Goal: Information Seeking & Learning: Learn about a topic

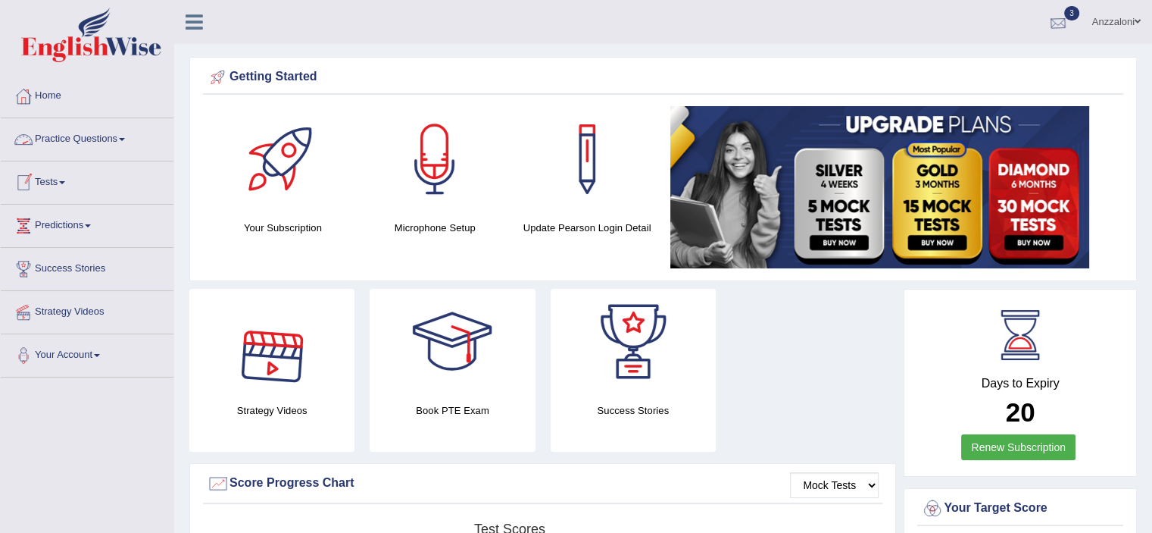
click at [1061, 14] on div at bounding box center [1058, 22] width 23 height 23
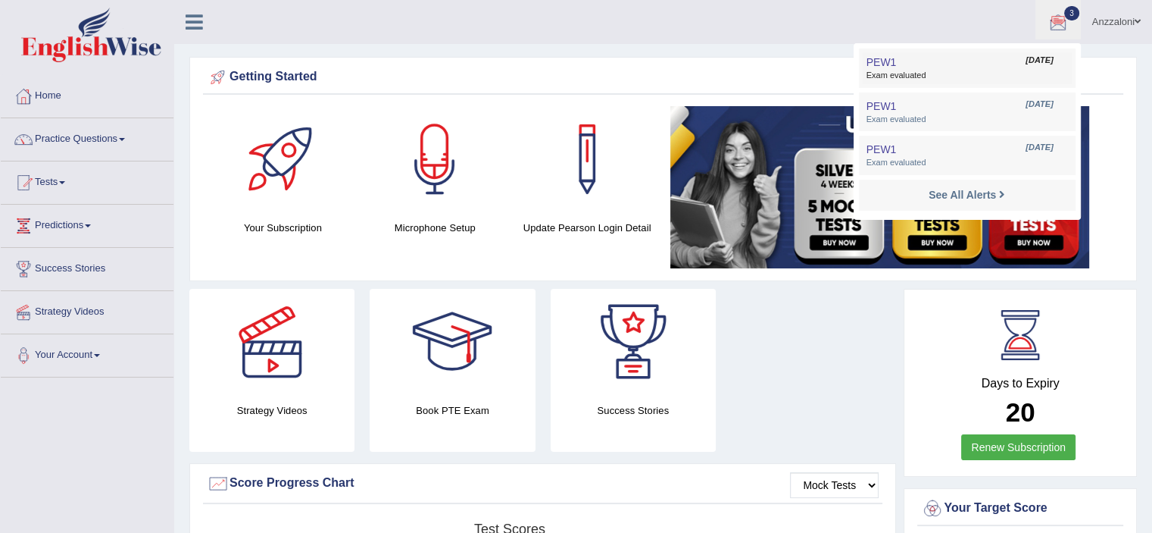
click at [970, 75] on span "Exam evaluated" at bounding box center [968, 76] width 202 height 12
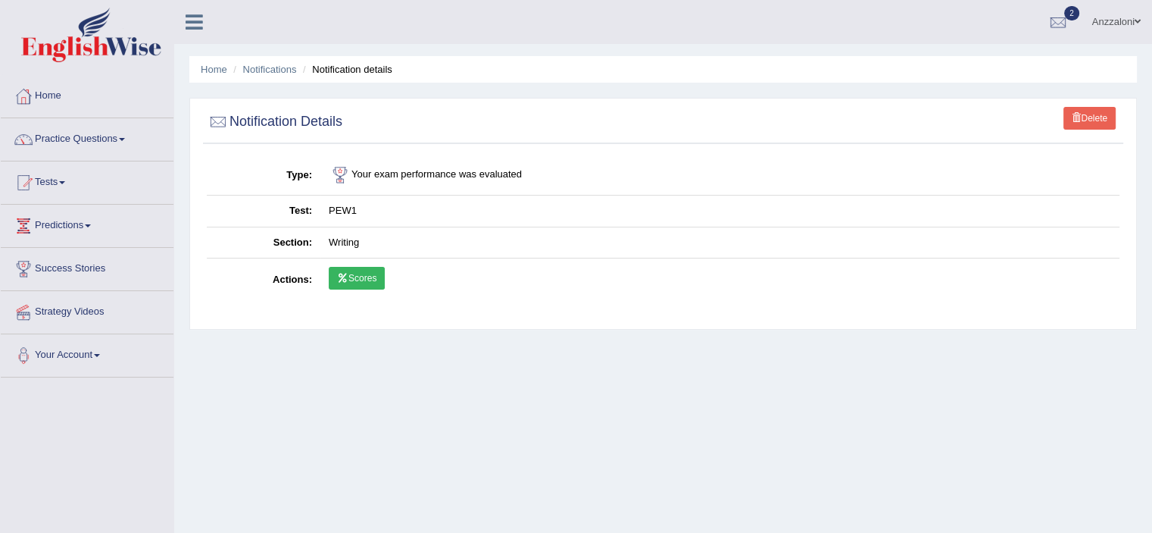
click at [380, 274] on link "Scores" at bounding box center [357, 278] width 56 height 23
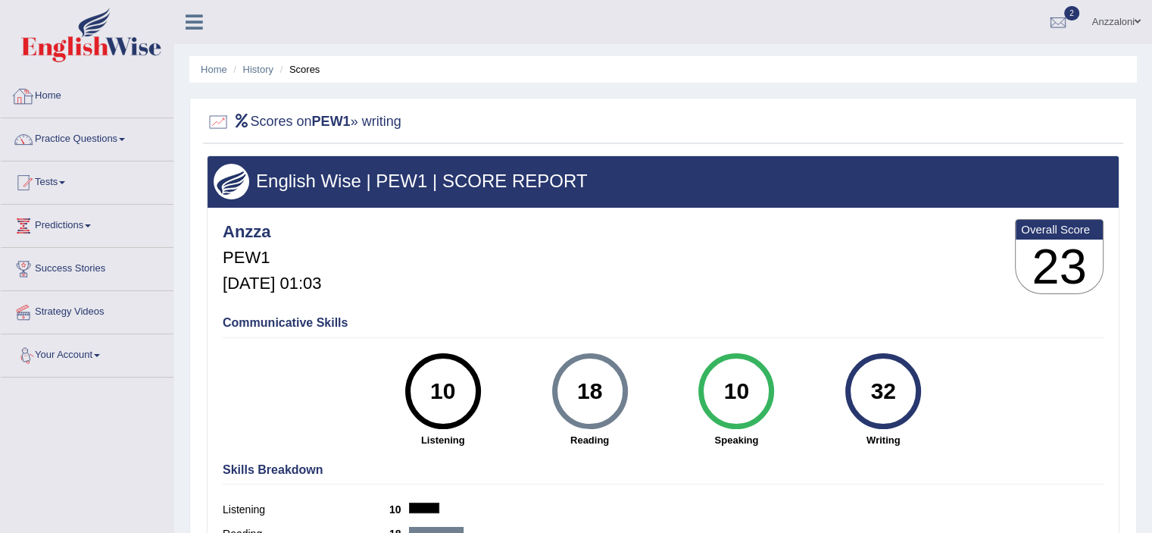
click at [61, 95] on link "Home" at bounding box center [87, 94] width 173 height 38
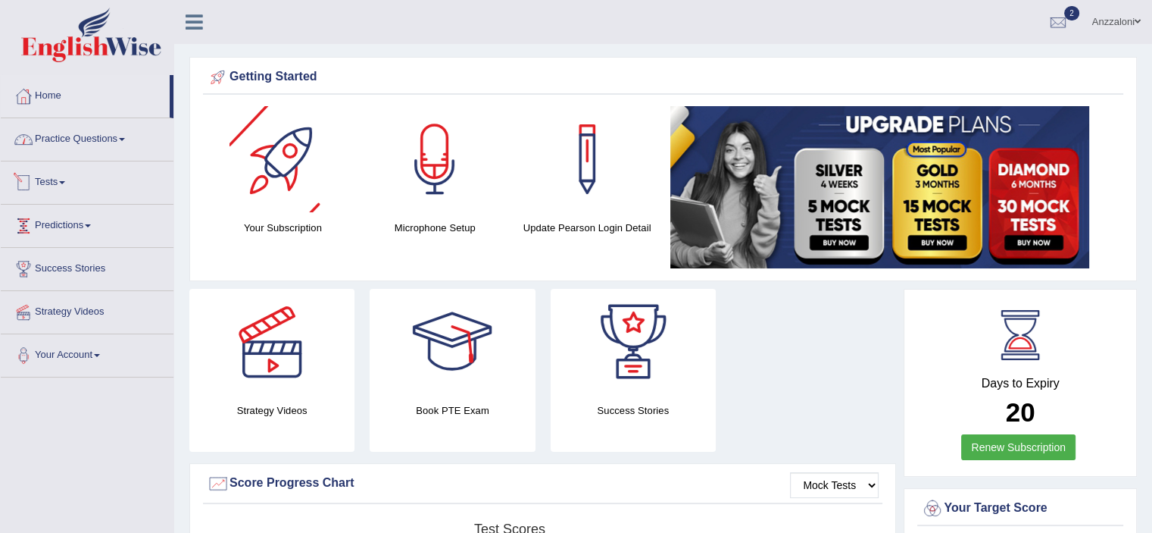
click at [64, 136] on link "Practice Questions" at bounding box center [87, 137] width 173 height 38
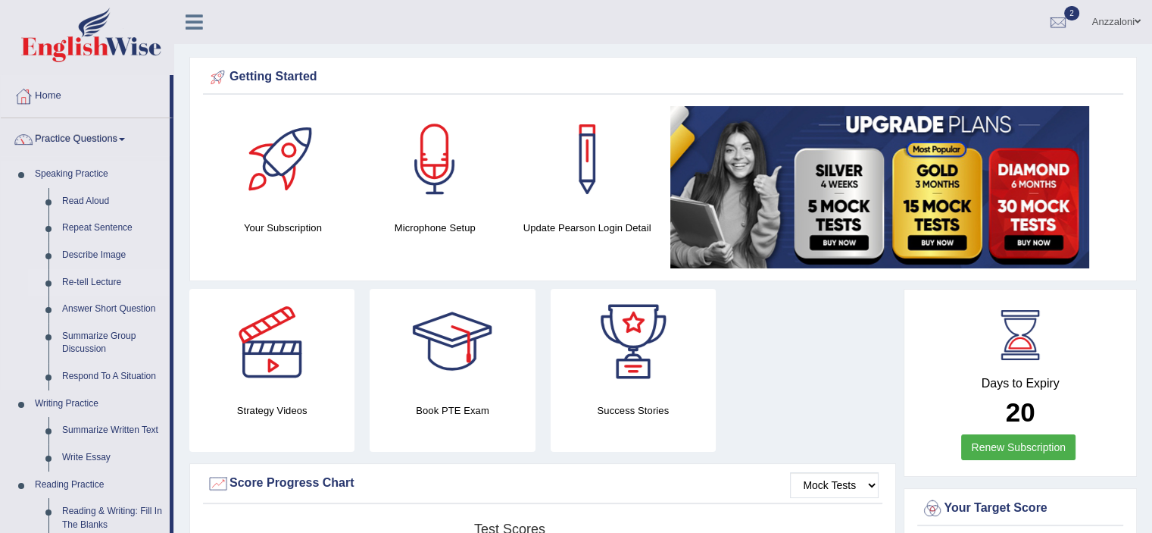
click at [92, 280] on link "Re-tell Lecture" at bounding box center [112, 282] width 114 height 27
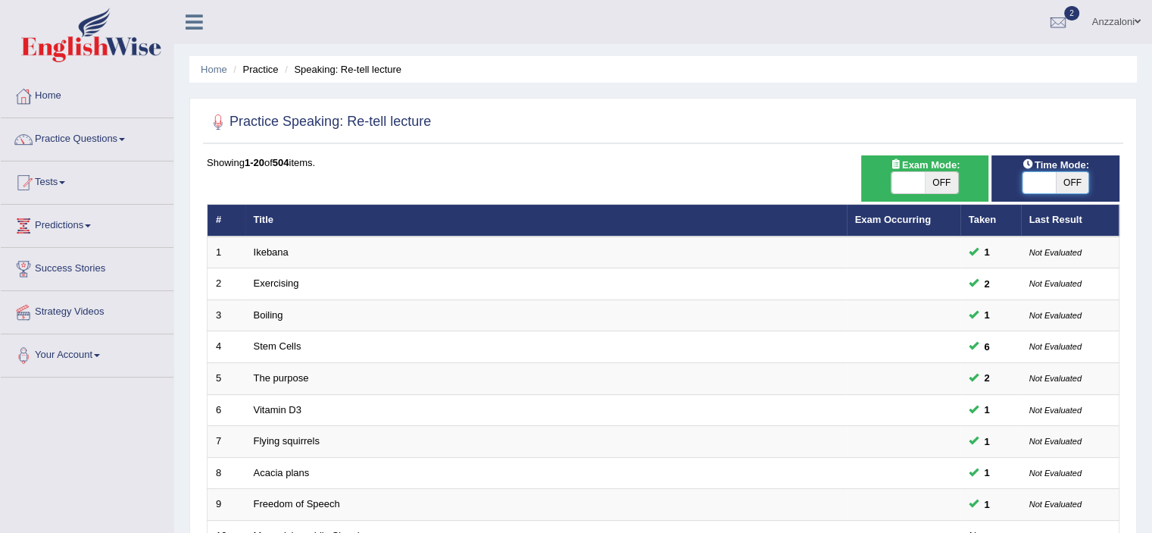
click at [1051, 178] on span at bounding box center [1039, 182] width 33 height 21
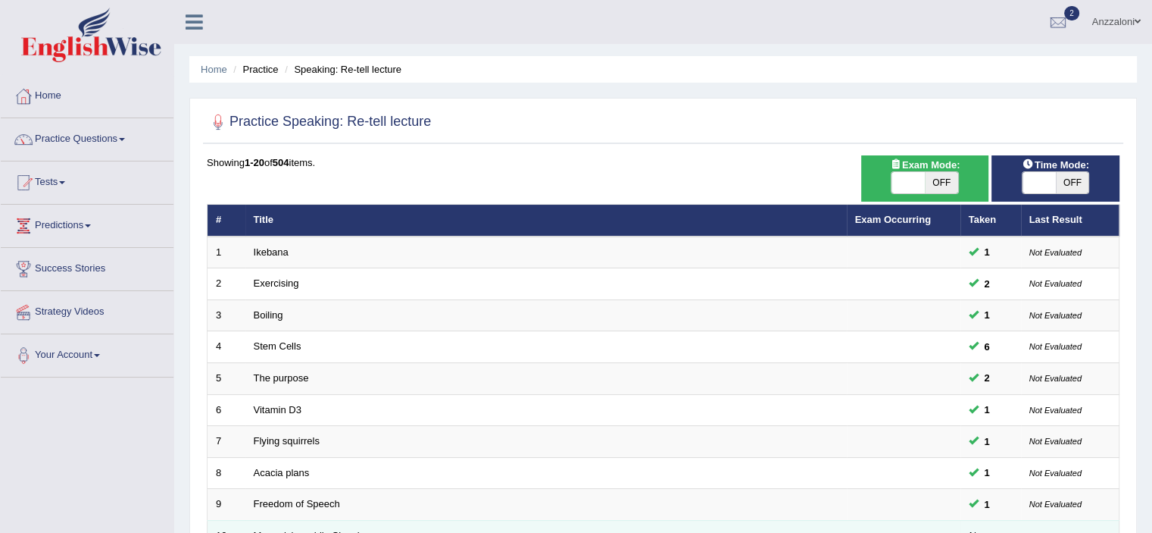
scroll to position [252, 0]
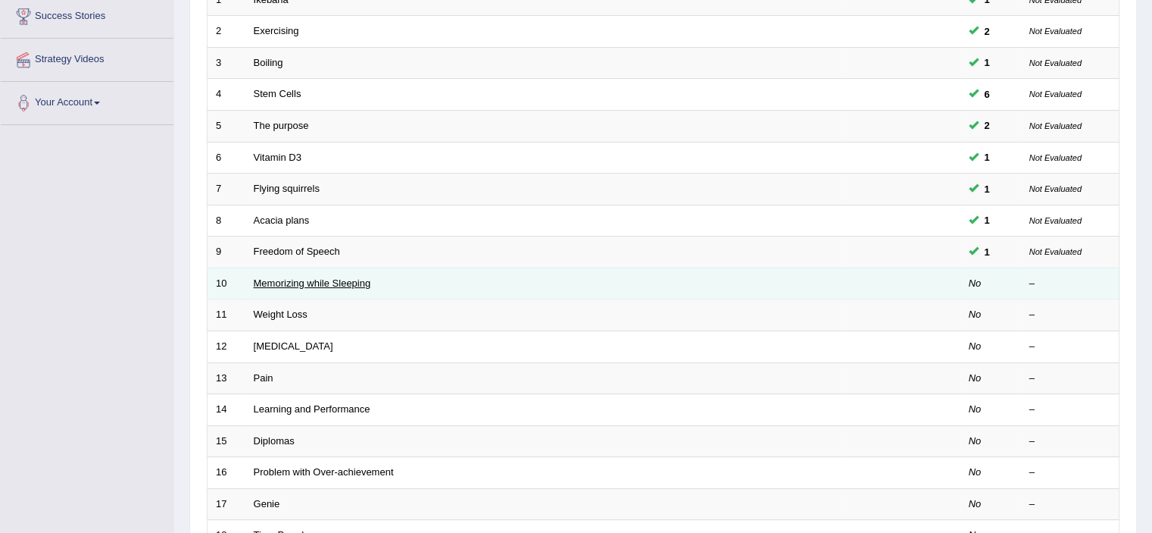
click at [315, 285] on link "Memorizing while Sleeping" at bounding box center [312, 282] width 117 height 11
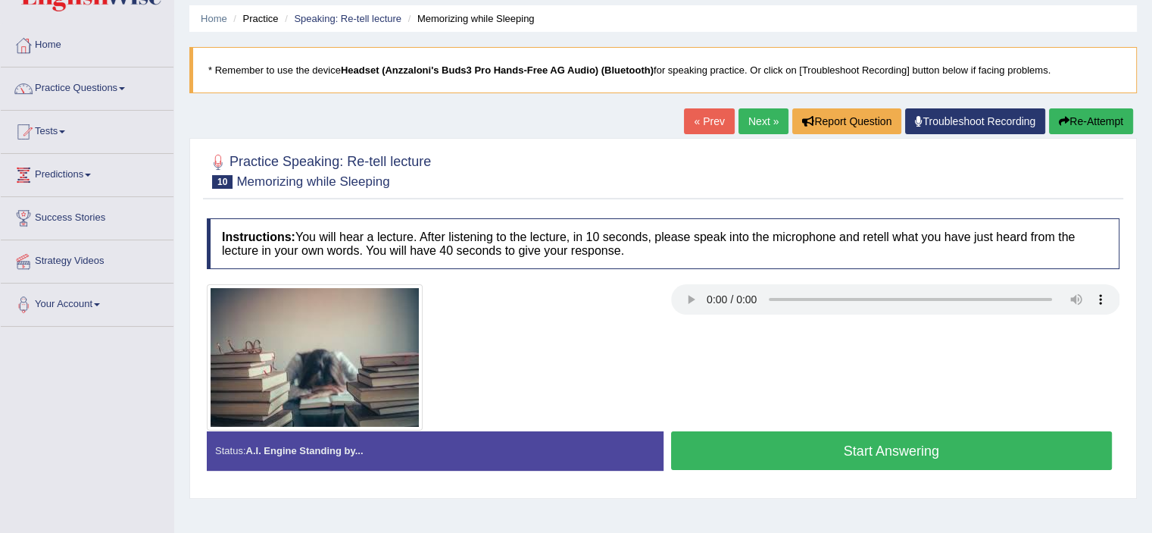
scroll to position [61, 0]
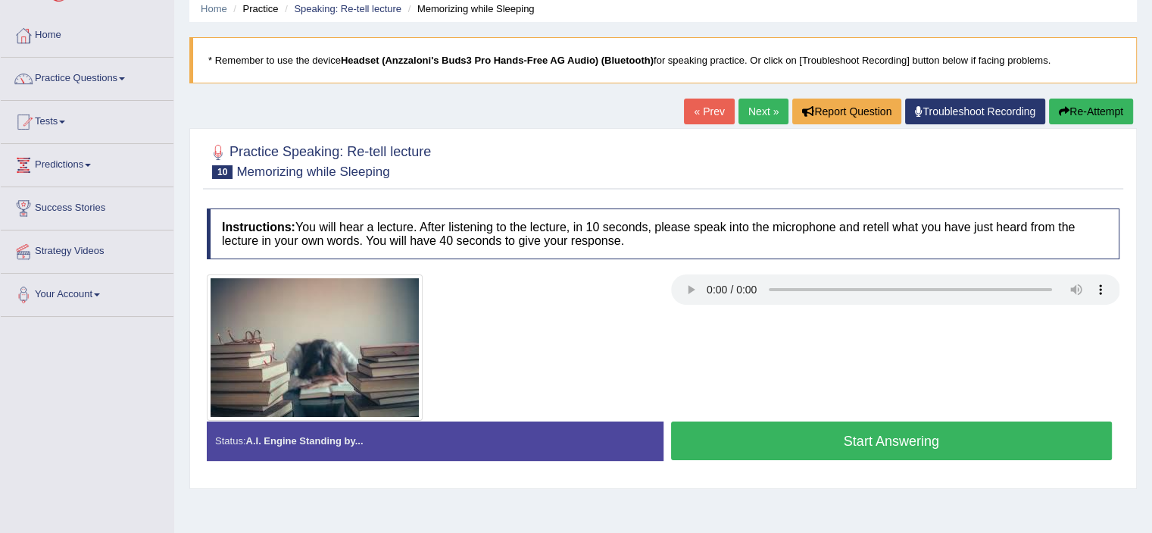
click at [1029, 442] on button "Start Answering" at bounding box center [892, 440] width 442 height 39
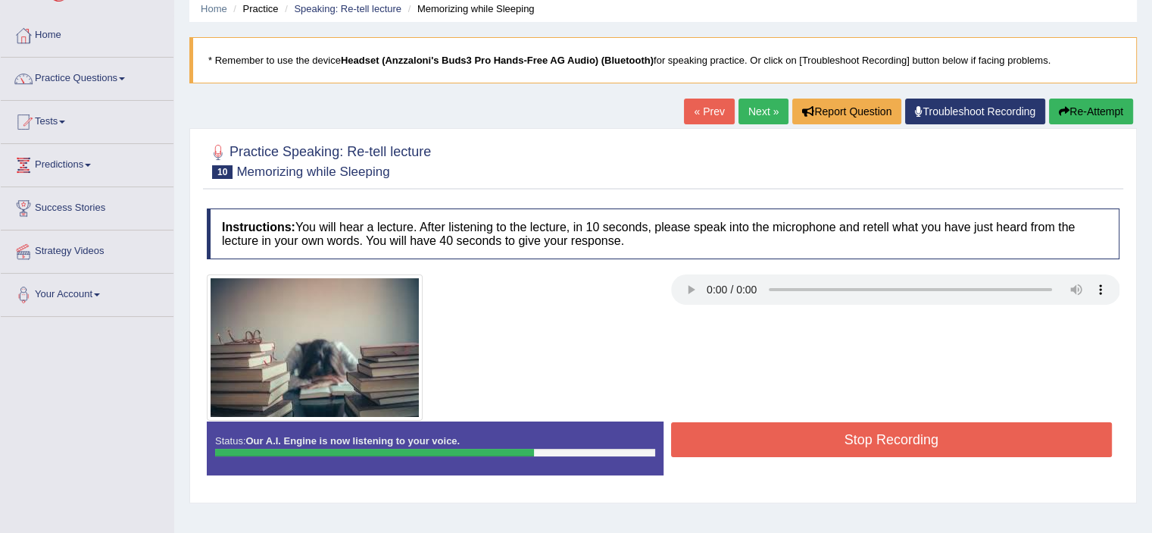
click at [1029, 442] on button "Stop Recording" at bounding box center [892, 439] width 442 height 35
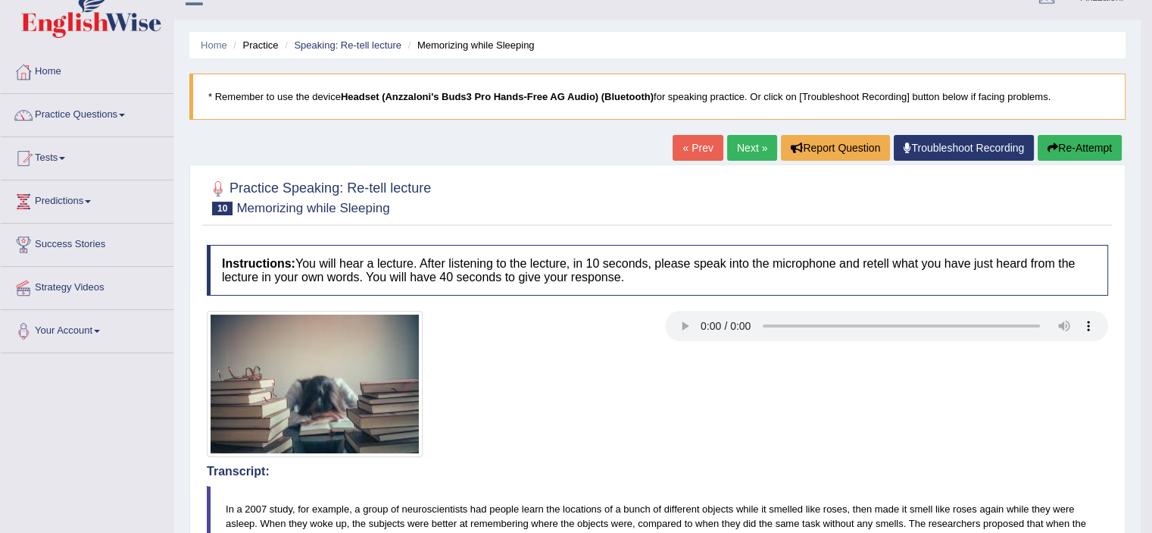
scroll to position [0, 0]
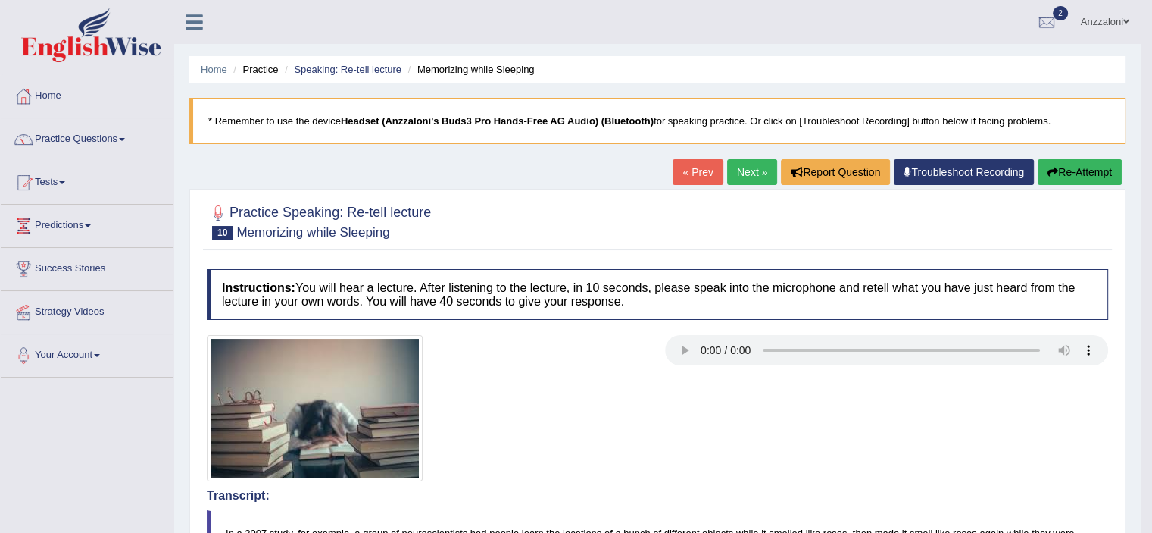
click at [755, 170] on link "Next »" at bounding box center [752, 172] width 50 height 26
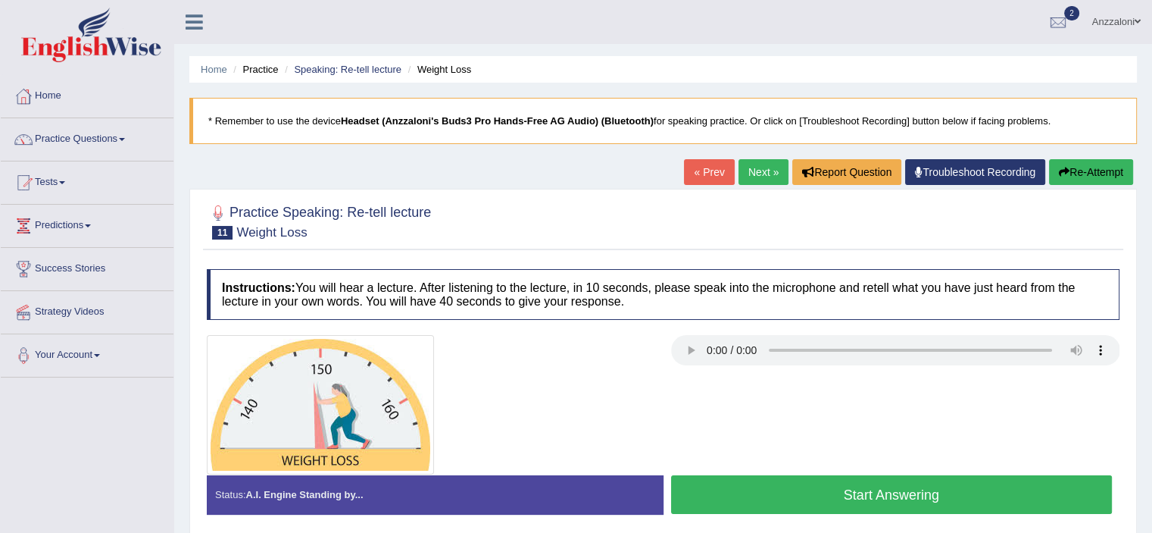
click at [812, 491] on button "Start Answering" at bounding box center [892, 494] width 442 height 39
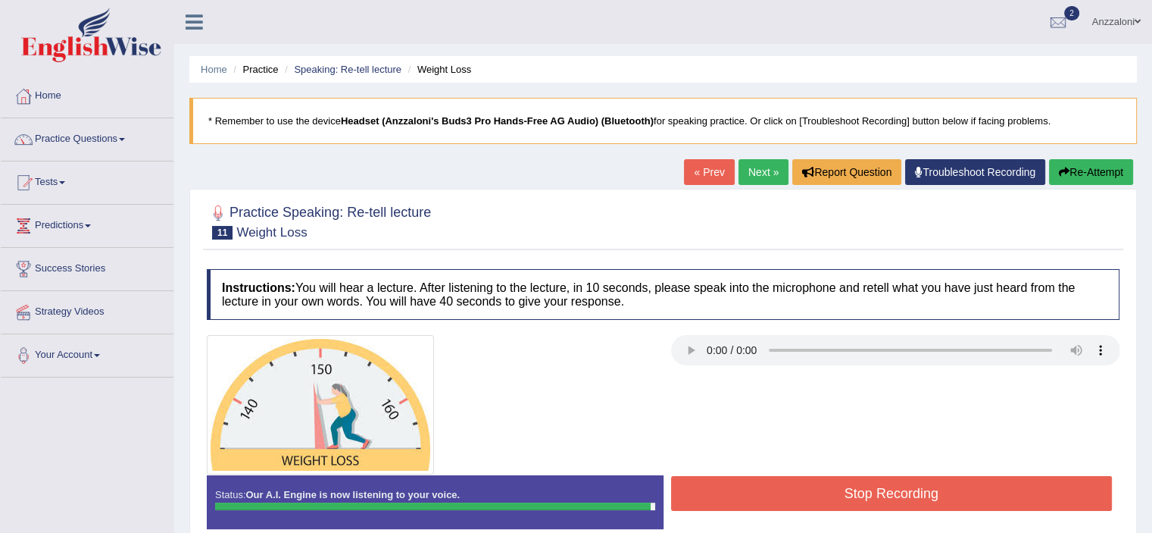
click at [813, 491] on button "Stop Recording" at bounding box center [892, 493] width 442 height 35
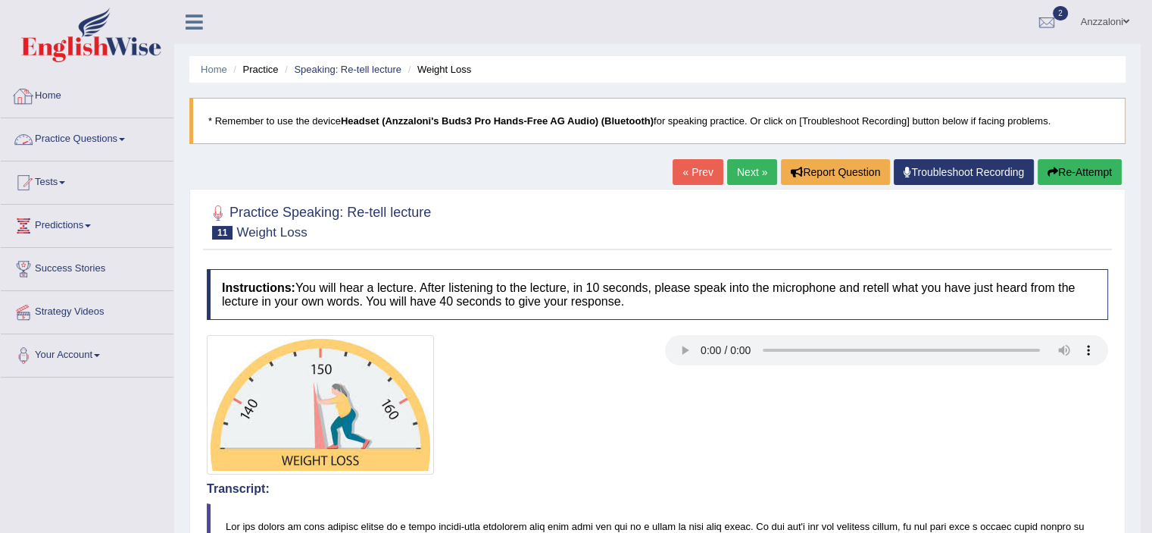
click at [74, 39] on img at bounding box center [91, 35] width 140 height 55
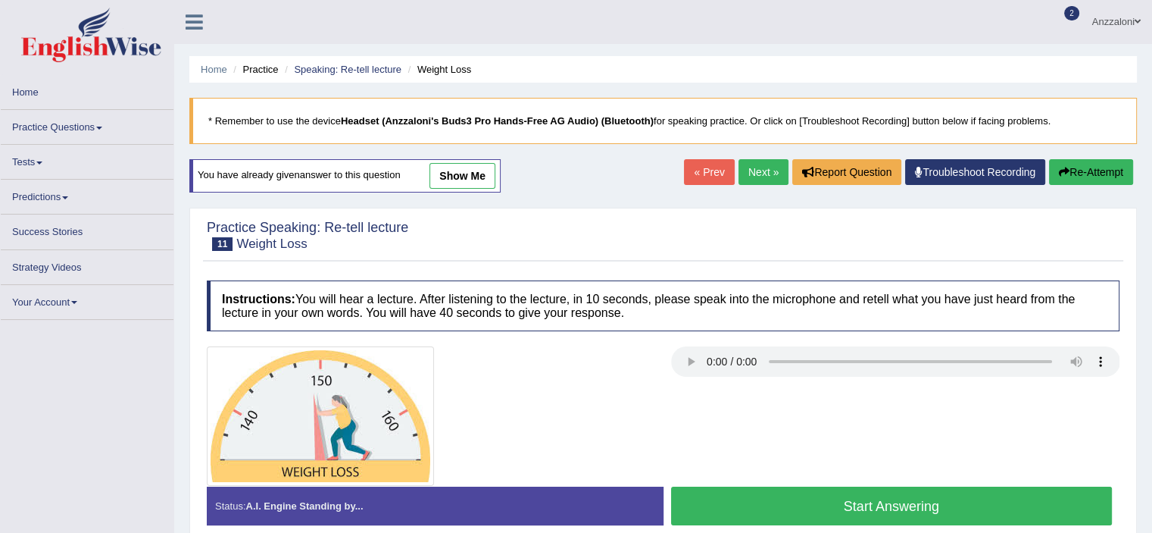
click at [95, 63] on link at bounding box center [87, 37] width 171 height 58
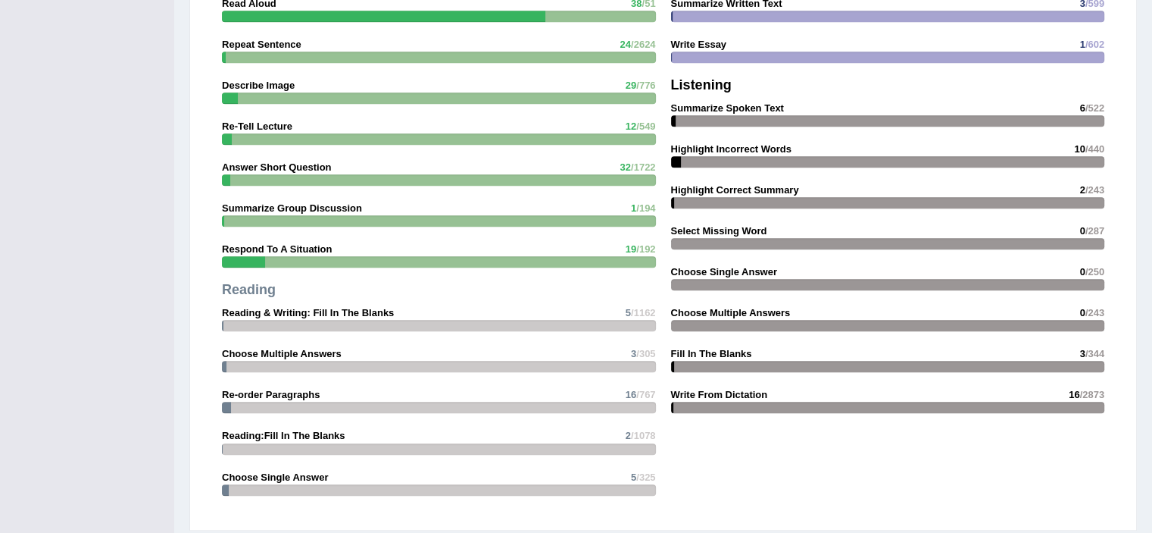
scroll to position [1821, 0]
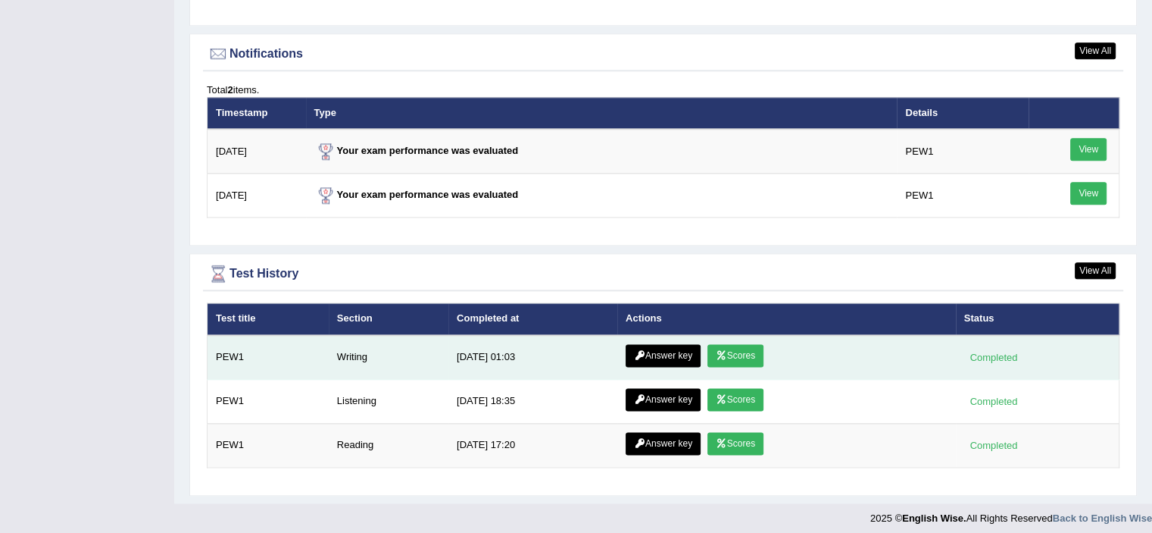
click at [665, 344] on link "Answer key" at bounding box center [663, 355] width 75 height 23
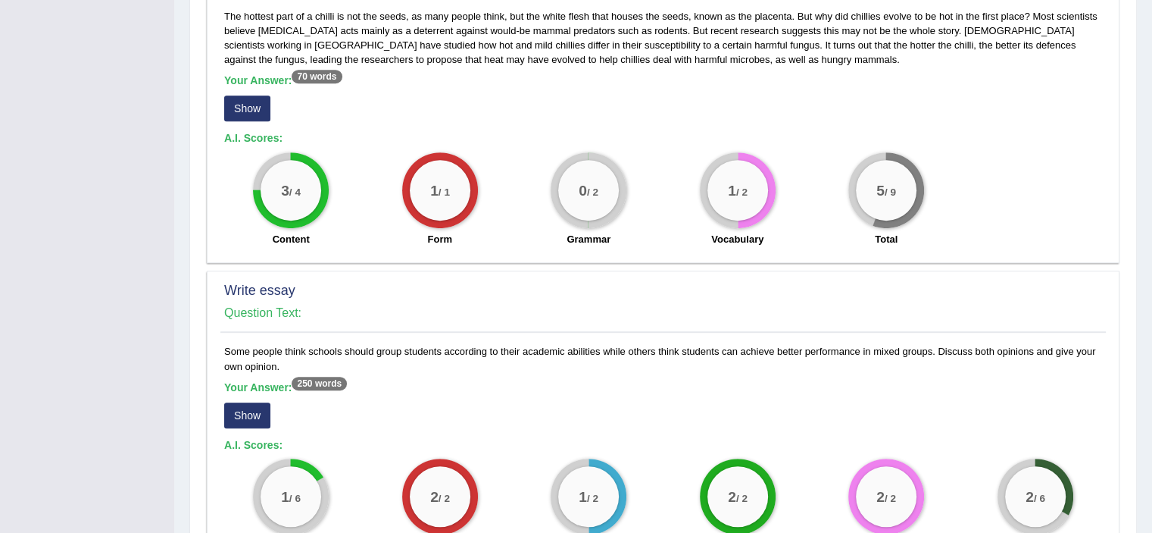
scroll to position [958, 0]
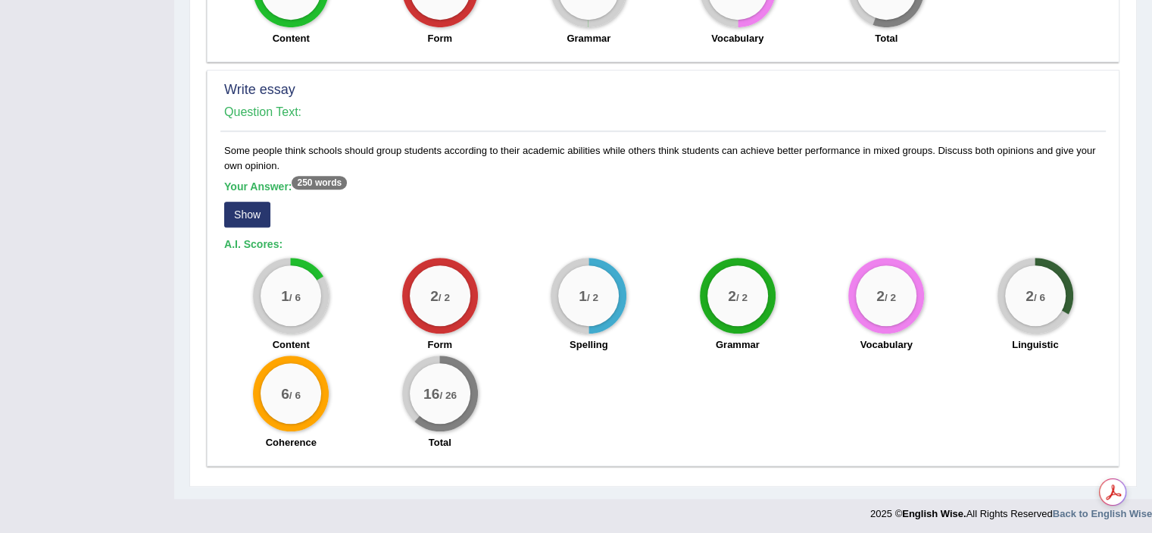
click at [248, 209] on button "Show" at bounding box center [247, 215] width 46 height 26
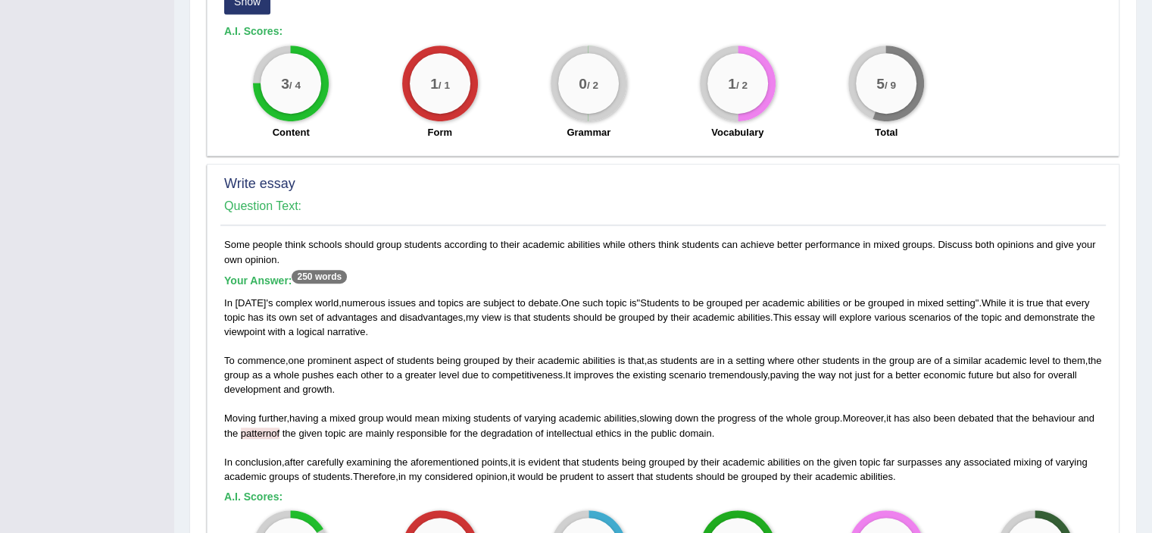
scroll to position [1117, 0]
